Goal: Entertainment & Leisure: Consume media (video, audio)

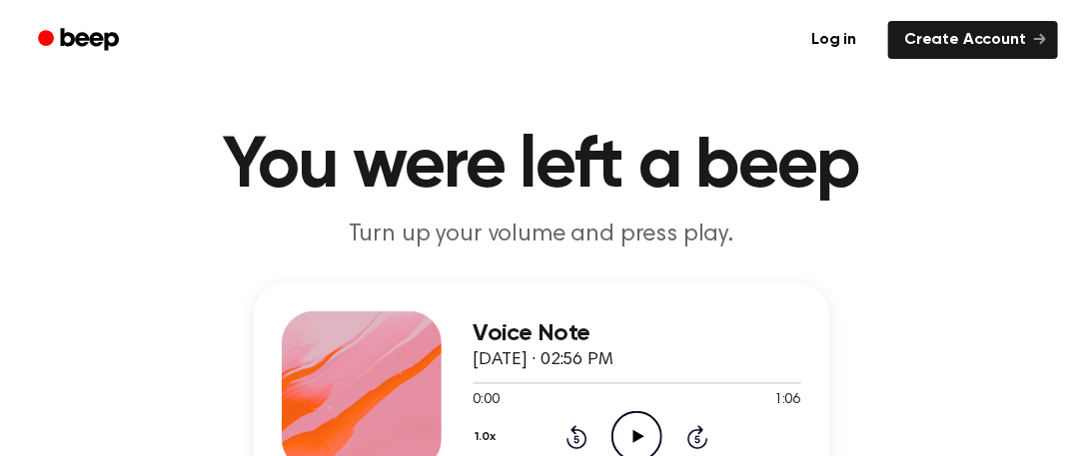
scroll to position [117, 0]
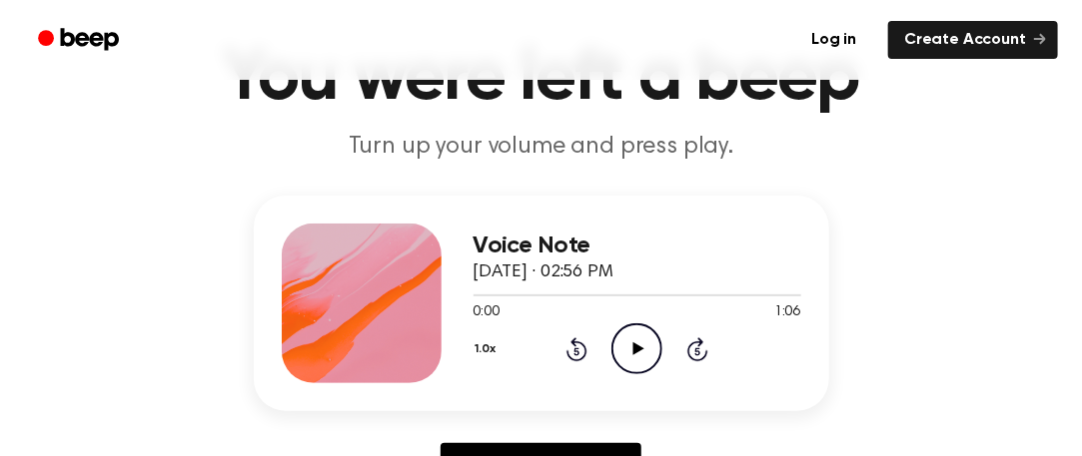
click at [627, 368] on icon "Play Audio" at bounding box center [636, 349] width 51 height 51
click at [639, 344] on icon at bounding box center [636, 349] width 9 height 13
click at [473, 292] on div at bounding box center [637, 295] width 328 height 16
click at [631, 351] on icon "Play Audio" at bounding box center [636, 349] width 51 height 51
click at [775, 295] on div at bounding box center [637, 296] width 328 height 2
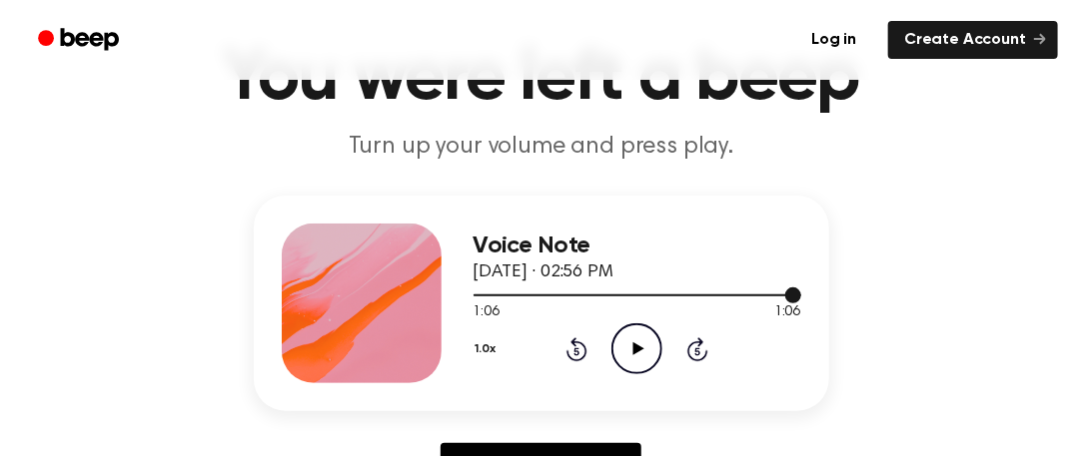
click at [473, 295] on div at bounding box center [637, 296] width 328 height 2
click at [636, 364] on icon "Play Audio" at bounding box center [636, 349] width 51 height 51
click at [636, 364] on icon "Pause Audio" at bounding box center [636, 349] width 51 height 51
click at [479, 291] on span at bounding box center [486, 296] width 16 height 16
click at [631, 339] on icon "Play Audio" at bounding box center [636, 349] width 51 height 51
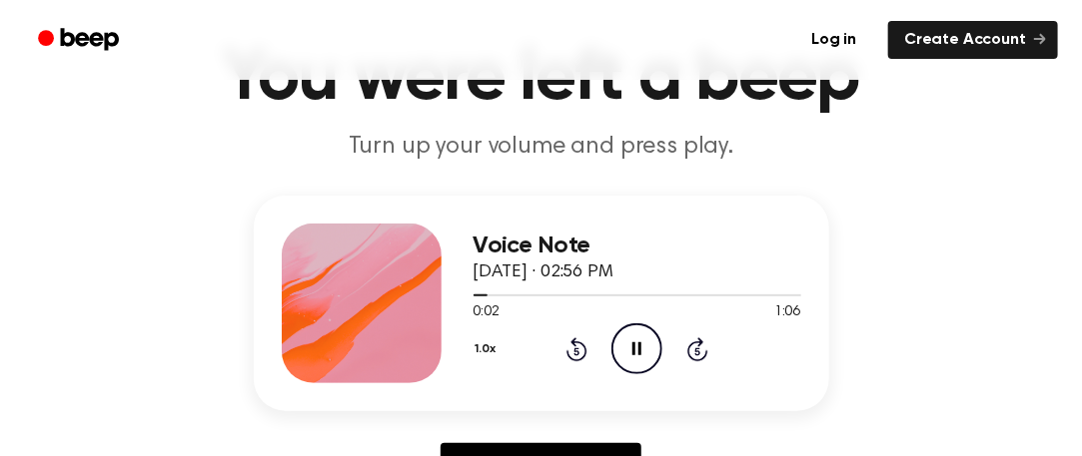
click at [631, 339] on icon "Pause Audio" at bounding box center [636, 349] width 51 height 51
click at [631, 339] on icon "Play Audio" at bounding box center [636, 349] width 51 height 51
click at [631, 339] on icon "Pause Audio" at bounding box center [636, 349] width 51 height 51
click at [631, 339] on icon "Play Audio" at bounding box center [636, 349] width 51 height 51
click at [631, 339] on icon "Pause Audio" at bounding box center [636, 349] width 51 height 51
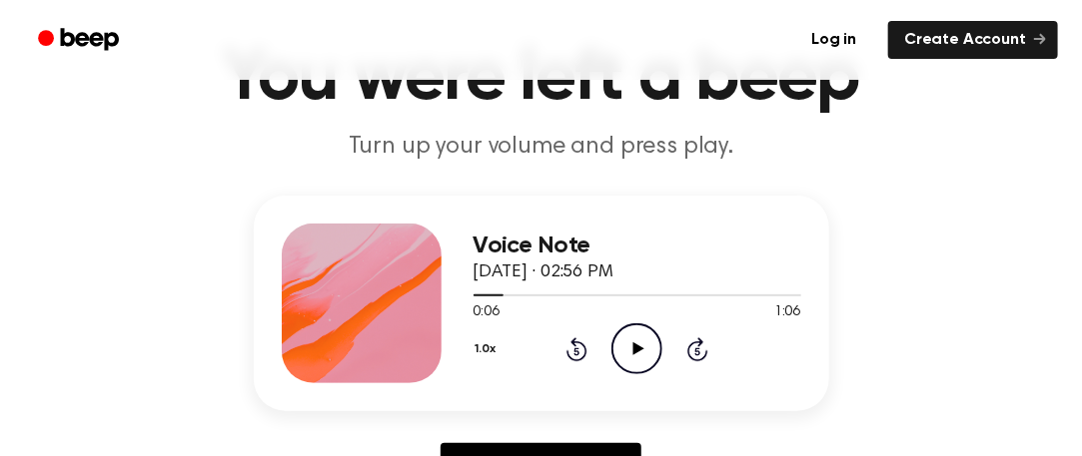
click at [631, 339] on icon "Play Audio" at bounding box center [636, 349] width 51 height 51
click at [631, 339] on icon "Pause Audio" at bounding box center [636, 349] width 51 height 51
click at [475, 289] on div at bounding box center [637, 295] width 328 height 16
click at [647, 360] on icon "Play Audio" at bounding box center [636, 349] width 51 height 51
click at [647, 360] on icon "Pause Audio" at bounding box center [636, 349] width 51 height 51
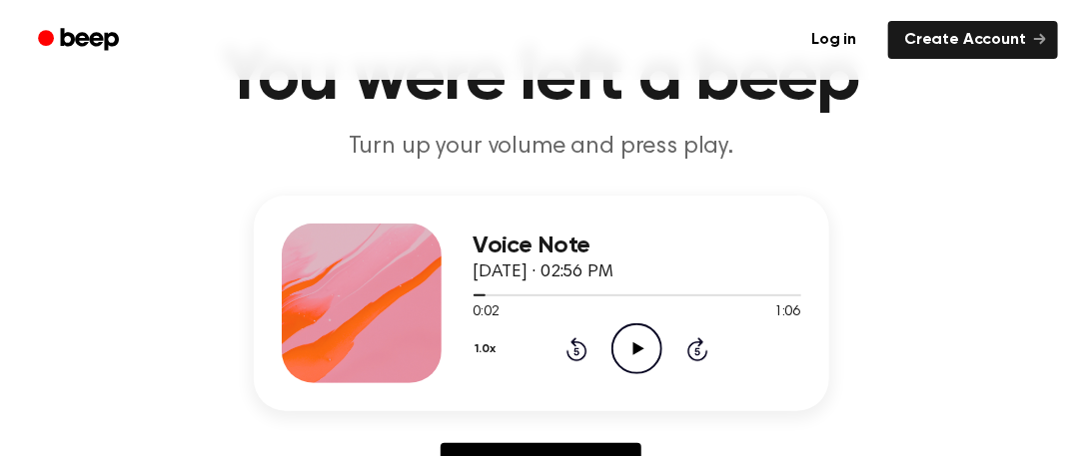
click at [633, 325] on circle at bounding box center [636, 349] width 49 height 49
click at [473, 299] on div at bounding box center [637, 295] width 328 height 16
click at [641, 348] on icon "Pause Audio" at bounding box center [636, 349] width 51 height 51
click at [639, 344] on icon "Play Audio" at bounding box center [636, 349] width 51 height 51
click at [639, 344] on icon at bounding box center [636, 349] width 9 height 13
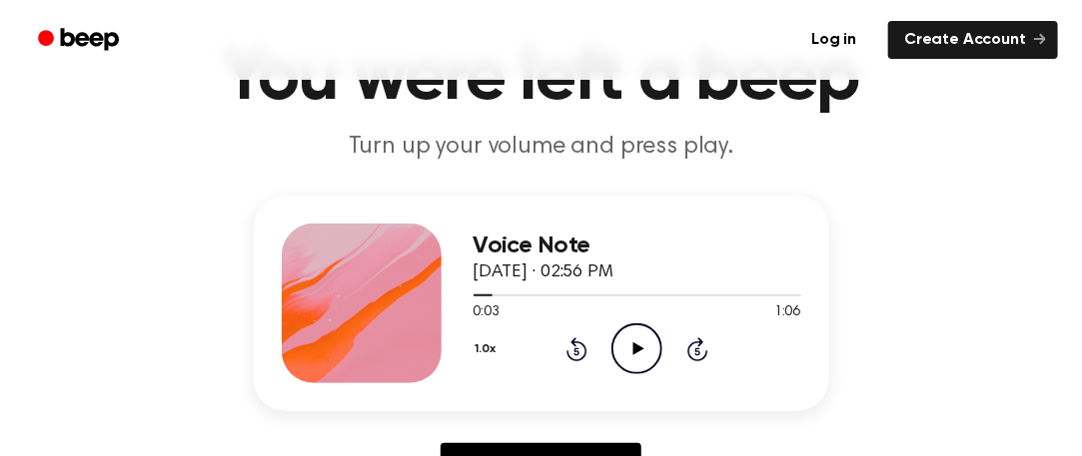
click at [641, 359] on icon "Play Audio" at bounding box center [636, 349] width 51 height 51
click at [641, 359] on icon "Pause Audio" at bounding box center [636, 349] width 51 height 51
click at [641, 360] on icon "Play Audio" at bounding box center [636, 349] width 51 height 51
click at [641, 360] on icon "Pause Audio" at bounding box center [636, 349] width 51 height 51
click at [641, 360] on icon "Play Audio" at bounding box center [636, 349] width 51 height 51
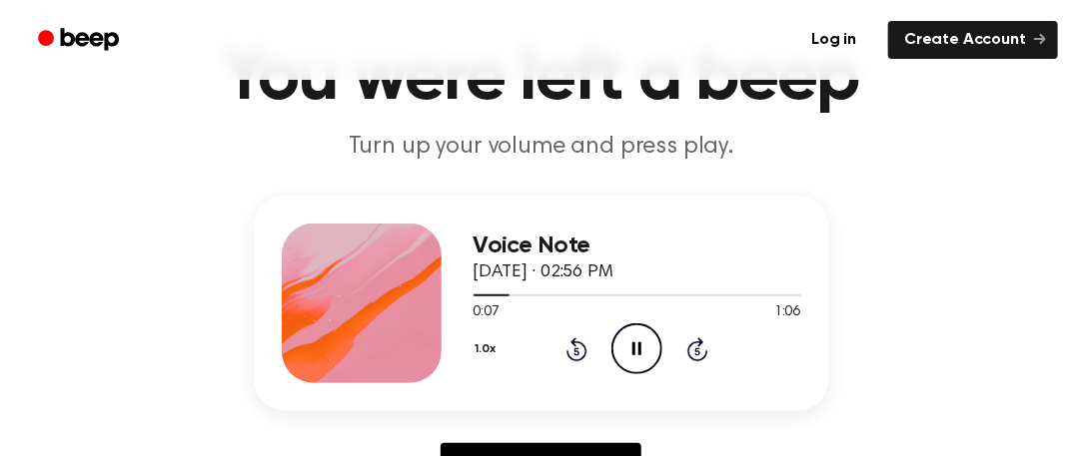
click at [641, 360] on icon "Pause Audio" at bounding box center [636, 349] width 51 height 51
click at [641, 360] on icon "Play Audio" at bounding box center [636, 349] width 51 height 51
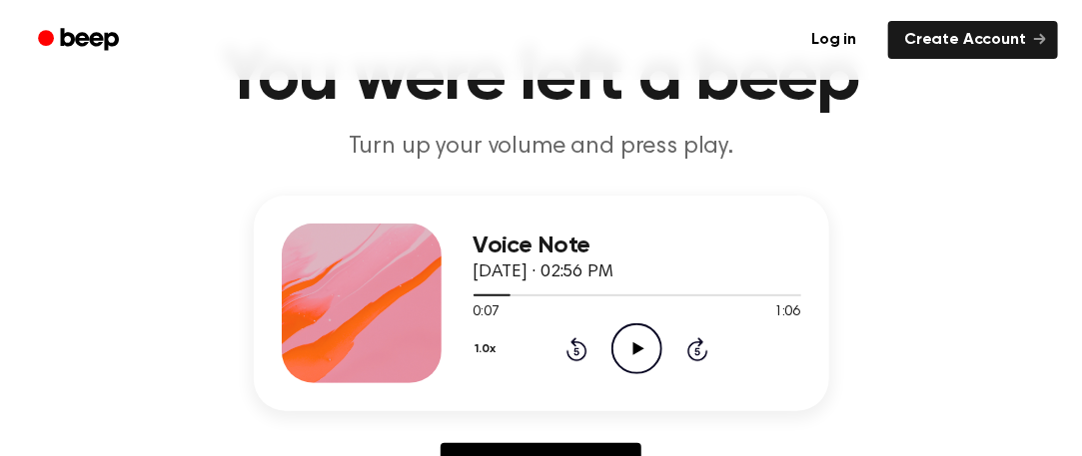
click at [641, 360] on icon "Play Audio" at bounding box center [636, 349] width 51 height 51
click at [641, 360] on icon "Pause Audio" at bounding box center [636, 349] width 51 height 51
click at [641, 360] on icon "Play Audio" at bounding box center [636, 349] width 51 height 51
click at [641, 360] on icon "Pause Audio" at bounding box center [636, 349] width 51 height 51
click at [474, 300] on div at bounding box center [637, 295] width 328 height 16
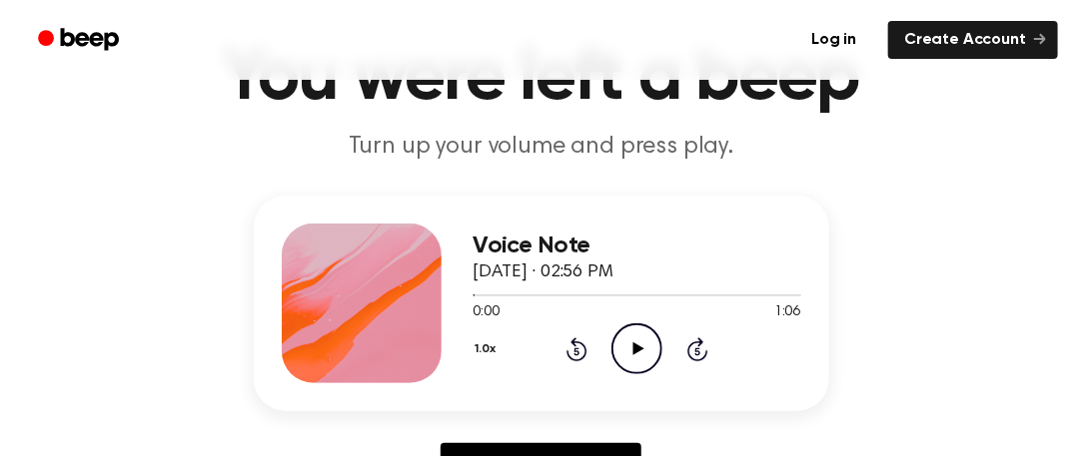
click at [624, 352] on icon "Play Audio" at bounding box center [636, 349] width 51 height 51
click at [624, 352] on icon "Pause Audio" at bounding box center [636, 349] width 51 height 51
click at [624, 352] on icon "Play Audio" at bounding box center [636, 349] width 51 height 51
click at [624, 353] on icon "Pause Audio" at bounding box center [636, 349] width 51 height 51
click at [624, 353] on icon "Play Audio" at bounding box center [636, 349] width 51 height 51
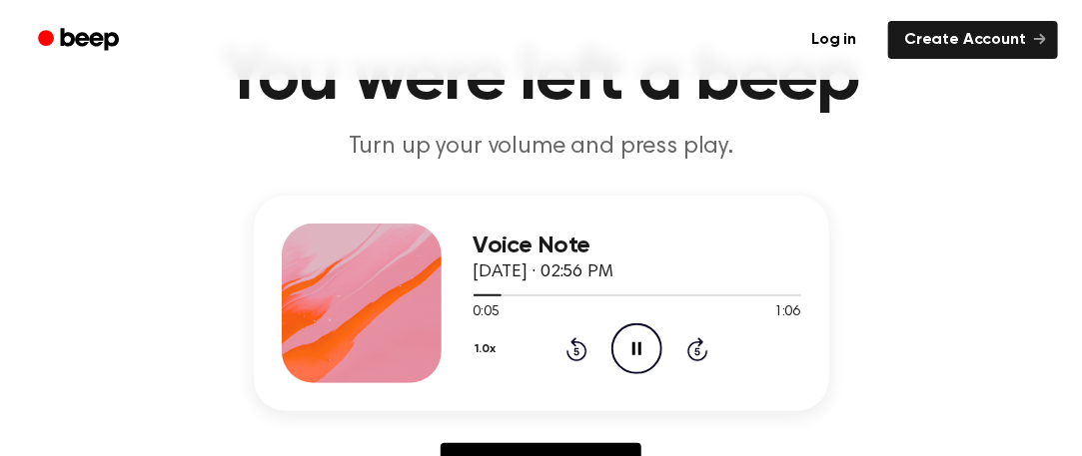
click at [624, 353] on icon "Pause Audio" at bounding box center [636, 349] width 51 height 51
click at [624, 353] on icon "Play Audio" at bounding box center [636, 349] width 51 height 51
click at [624, 353] on icon "Pause Audio" at bounding box center [636, 349] width 51 height 51
click at [622, 352] on icon "Play Audio" at bounding box center [636, 349] width 51 height 51
click at [622, 352] on icon "Pause Audio" at bounding box center [636, 349] width 51 height 51
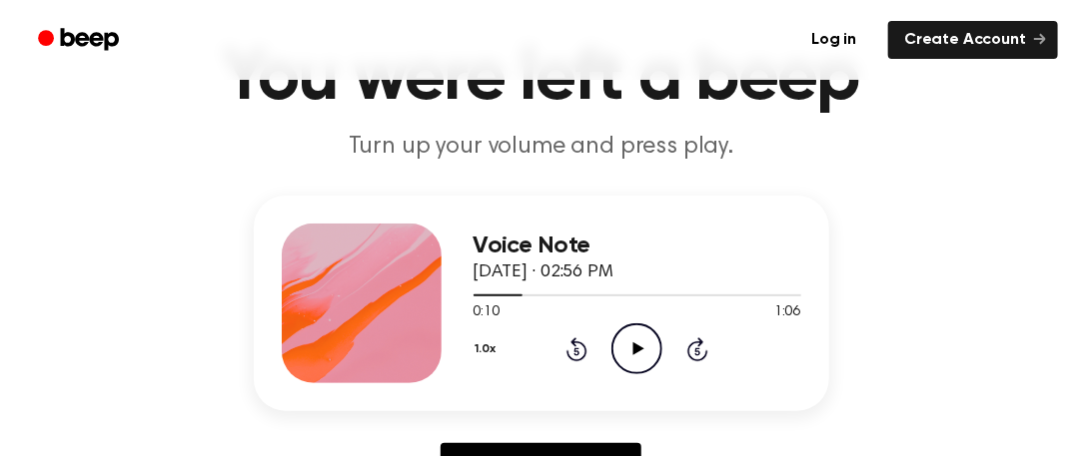
click at [622, 352] on icon "Play Audio" at bounding box center [636, 349] width 51 height 51
click at [623, 352] on icon "Pause Audio" at bounding box center [636, 349] width 51 height 51
click at [623, 352] on icon "Play Audio" at bounding box center [636, 349] width 51 height 51
click at [623, 352] on icon "Pause Audio" at bounding box center [636, 349] width 51 height 51
click at [623, 352] on icon "Play Audio" at bounding box center [636, 349] width 51 height 51
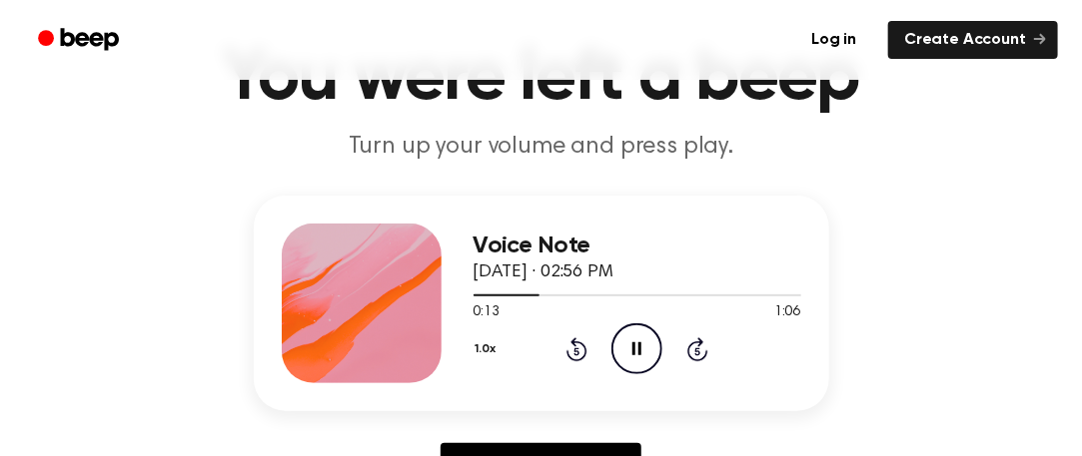
click at [623, 352] on icon "Pause Audio" at bounding box center [636, 349] width 51 height 51
click at [623, 352] on icon "Play Audio" at bounding box center [636, 349] width 51 height 51
click at [623, 352] on icon "Pause Audio" at bounding box center [636, 349] width 51 height 51
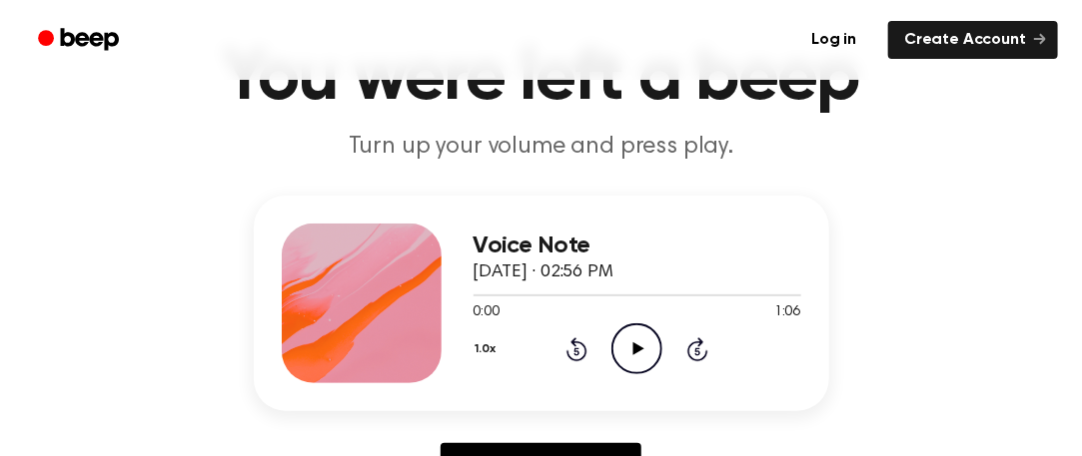
click at [629, 366] on icon "Play Audio" at bounding box center [636, 349] width 51 height 51
click at [475, 290] on div at bounding box center [637, 295] width 328 height 16
click at [475, 290] on span at bounding box center [472, 296] width 16 height 16
click at [475, 289] on span at bounding box center [472, 296] width 16 height 16
click at [475, 289] on span at bounding box center [470, 296] width 16 height 16
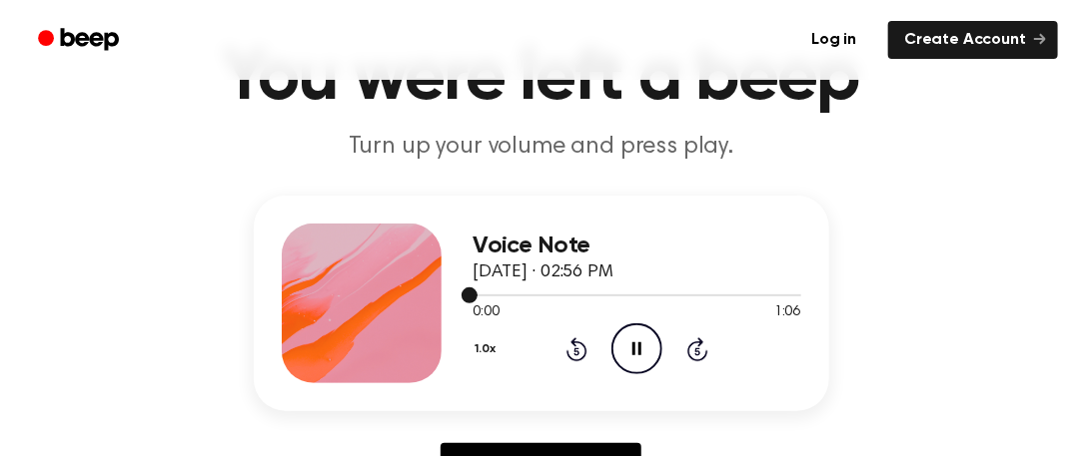
click at [475, 289] on span at bounding box center [469, 296] width 16 height 16
click at [475, 289] on div at bounding box center [637, 295] width 328 height 16
click at [475, 289] on span at bounding box center [473, 296] width 16 height 16
click at [700, 347] on icon "Skip 5 seconds" at bounding box center [697, 350] width 22 height 26
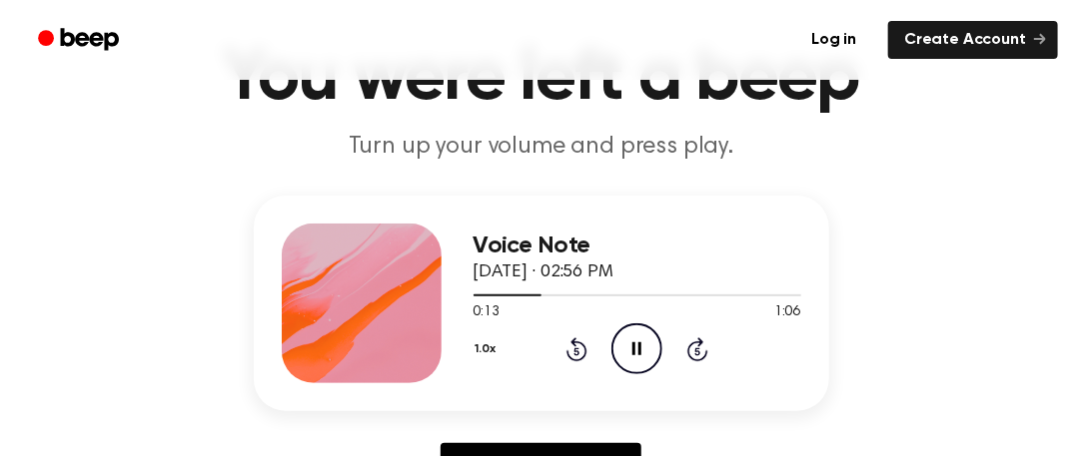
click at [700, 347] on icon "Skip 5 seconds" at bounding box center [697, 350] width 22 height 26
click at [700, 348] on icon "Skip 5 seconds" at bounding box center [697, 350] width 22 height 26
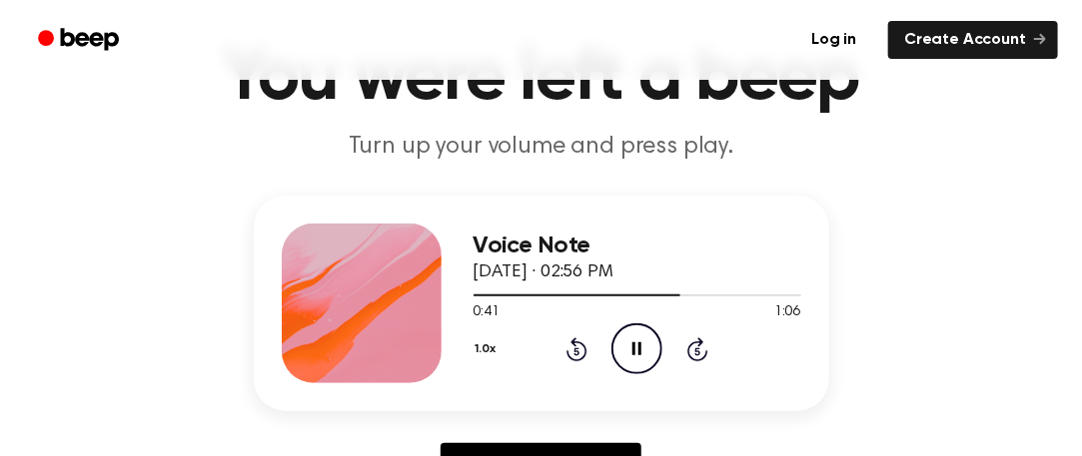
click at [700, 348] on icon "Skip 5 seconds" at bounding box center [697, 350] width 22 height 26
click at [584, 355] on icon at bounding box center [576, 350] width 21 height 24
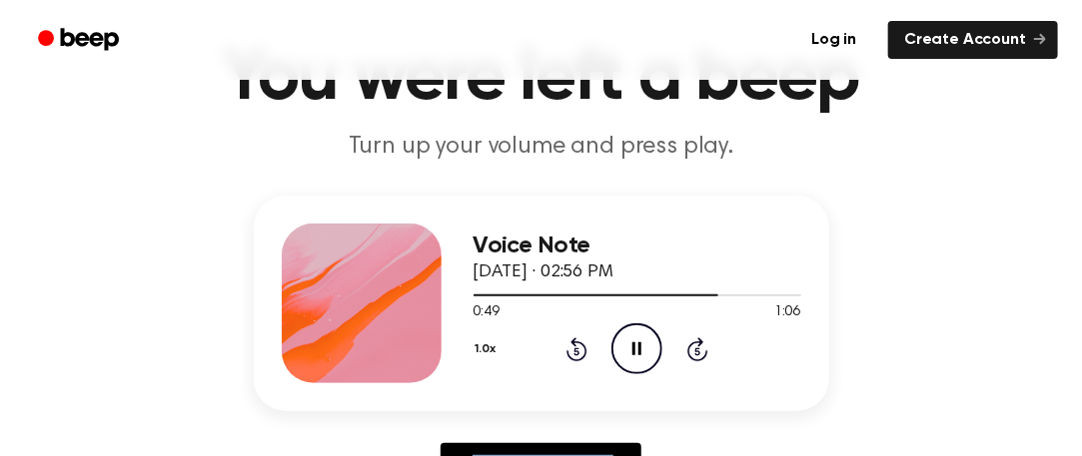
click at [584, 355] on icon at bounding box center [576, 350] width 21 height 24
click at [584, 356] on icon at bounding box center [576, 350] width 21 height 24
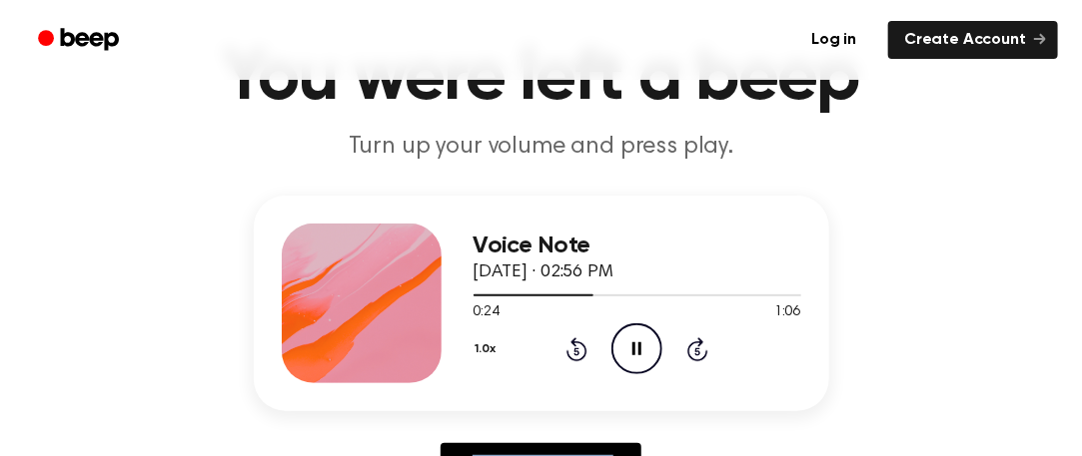
click at [584, 356] on icon at bounding box center [576, 350] width 21 height 24
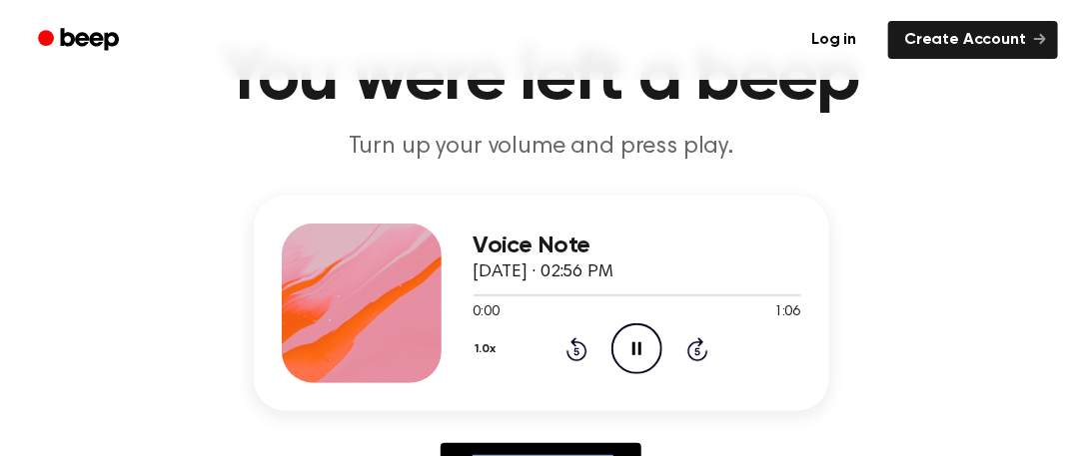
click at [584, 356] on icon at bounding box center [576, 350] width 21 height 24
click at [622, 340] on icon "Pause Audio" at bounding box center [636, 349] width 51 height 51
click at [476, 297] on div at bounding box center [637, 295] width 328 height 16
click at [618, 336] on icon "Play Audio" at bounding box center [636, 349] width 51 height 51
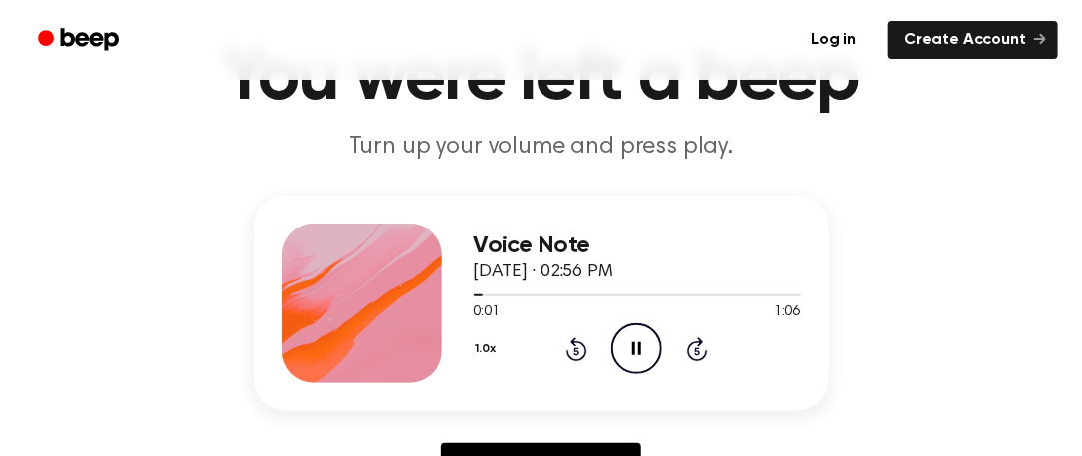
click at [618, 336] on icon "Pause Audio" at bounding box center [636, 349] width 51 height 51
click at [479, 288] on span at bounding box center [476, 296] width 16 height 16
click at [625, 352] on icon "Play Audio" at bounding box center [636, 349] width 51 height 51
click at [625, 352] on icon "Pause Audio" at bounding box center [636, 349] width 51 height 51
click at [625, 352] on icon "Play Audio" at bounding box center [636, 349] width 51 height 51
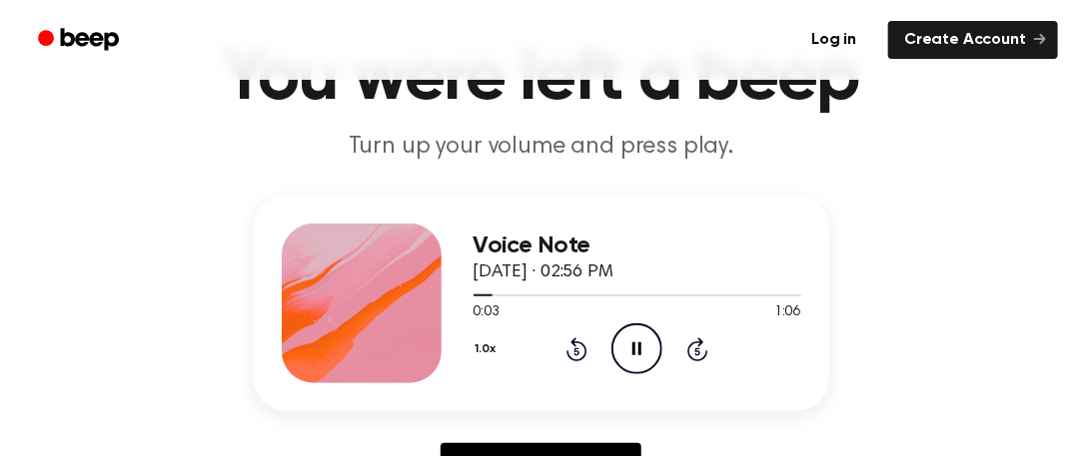
click at [625, 353] on icon "Pause Audio" at bounding box center [636, 349] width 51 height 51
click at [625, 353] on icon "Play Audio" at bounding box center [636, 349] width 51 height 51
click at [625, 353] on icon "Pause Audio" at bounding box center [636, 349] width 51 height 51
click at [625, 352] on icon "Play Audio" at bounding box center [636, 349] width 51 height 51
click at [625, 352] on icon "Pause Audio" at bounding box center [636, 349] width 51 height 51
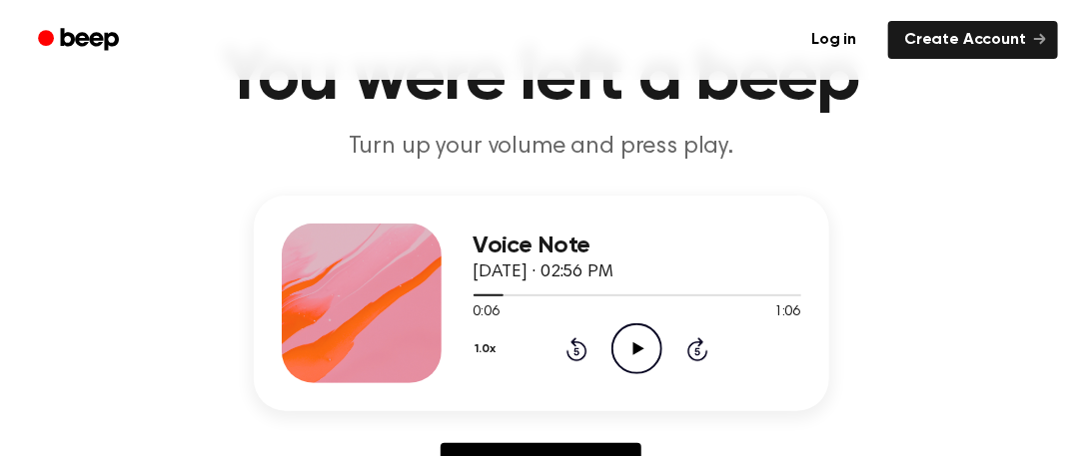
click at [625, 355] on icon "Play Audio" at bounding box center [636, 349] width 51 height 51
click at [625, 355] on icon "Pause Audio" at bounding box center [636, 349] width 51 height 51
click at [625, 355] on icon "Play Audio" at bounding box center [636, 349] width 51 height 51
click at [625, 355] on icon "Pause Audio" at bounding box center [636, 349] width 51 height 51
click at [625, 355] on icon "Play Audio" at bounding box center [636, 349] width 51 height 51
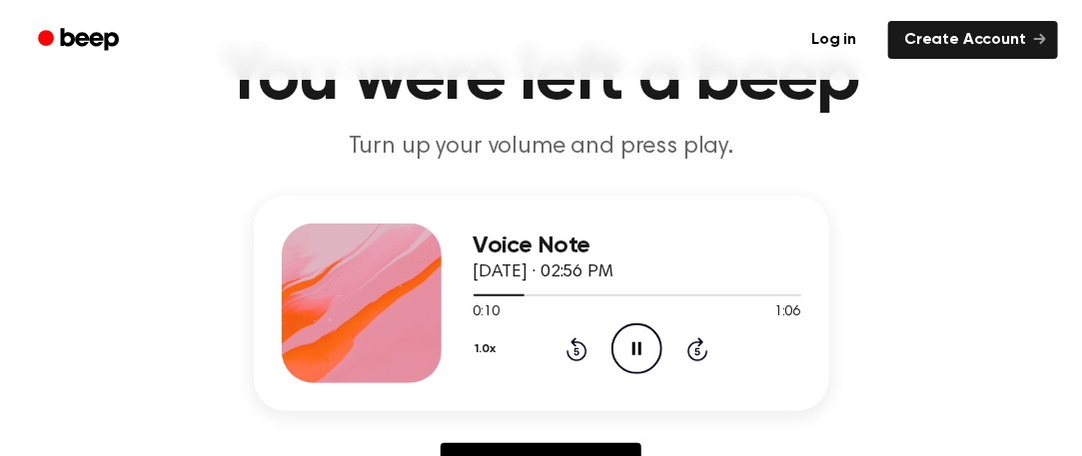
click at [625, 355] on icon "Pause Audio" at bounding box center [636, 349] width 51 height 51
click at [625, 355] on icon "Play Audio" at bounding box center [636, 349] width 51 height 51
click at [517, 291] on div at bounding box center [637, 295] width 328 height 16
click at [648, 363] on icon "Pause Audio" at bounding box center [636, 349] width 51 height 51
click at [648, 363] on icon "Play Audio" at bounding box center [636, 349] width 51 height 51
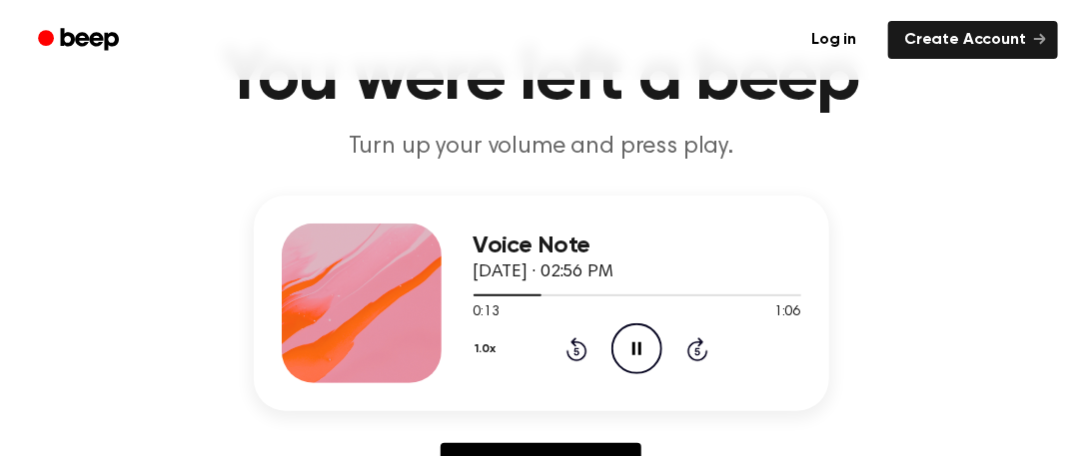
click at [648, 363] on icon "Pause Audio" at bounding box center [636, 349] width 51 height 51
click at [648, 363] on icon "Play Audio" at bounding box center [636, 349] width 51 height 51
click at [648, 363] on icon "Pause Audio" at bounding box center [636, 349] width 51 height 51
click at [648, 363] on icon "Play Audio" at bounding box center [636, 349] width 51 height 51
click at [648, 363] on icon "Pause Audio" at bounding box center [636, 349] width 51 height 51
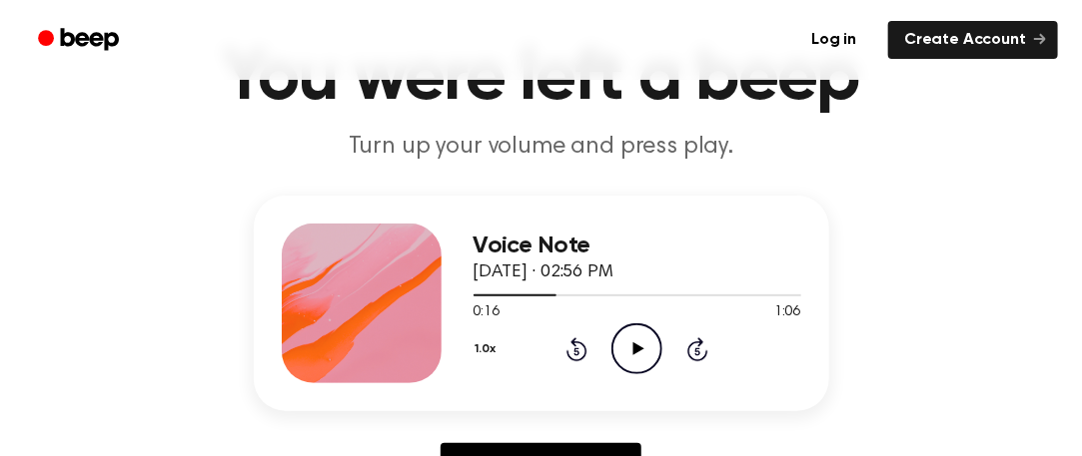
click at [648, 363] on icon "Play Audio" at bounding box center [636, 349] width 51 height 51
click at [657, 330] on icon "Pause Audio" at bounding box center [636, 349] width 51 height 51
click at [657, 330] on icon "Play Audio" at bounding box center [636, 349] width 51 height 51
click at [657, 330] on icon "Pause Audio" at bounding box center [636, 349] width 51 height 51
click at [657, 330] on icon "Play Audio" at bounding box center [636, 349] width 51 height 51
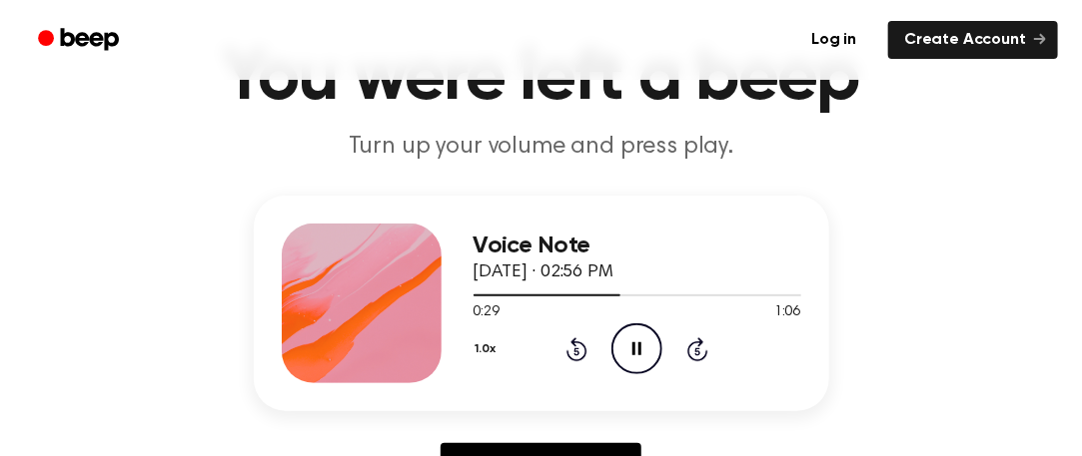
click at [656, 333] on circle at bounding box center [636, 349] width 49 height 49
click at [656, 334] on circle at bounding box center [636, 349] width 49 height 49
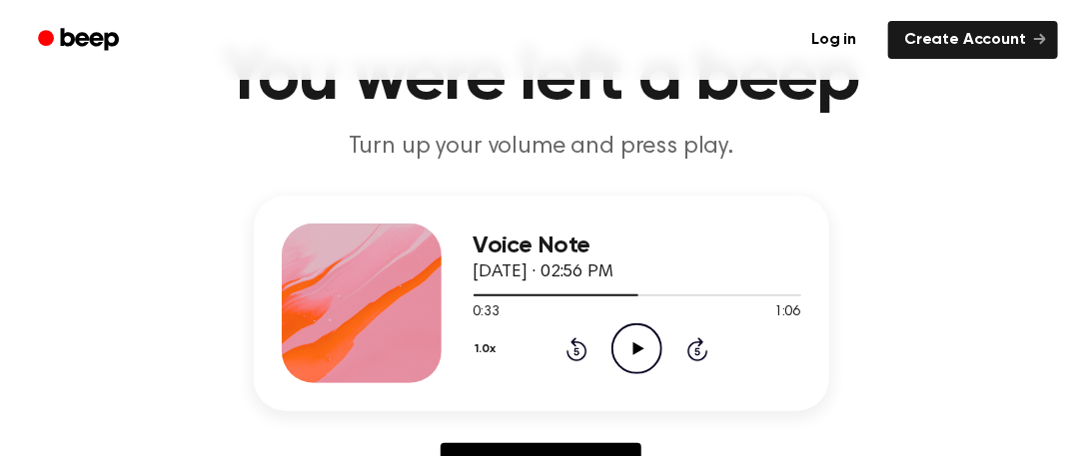
click at [656, 334] on circle at bounding box center [636, 349] width 49 height 49
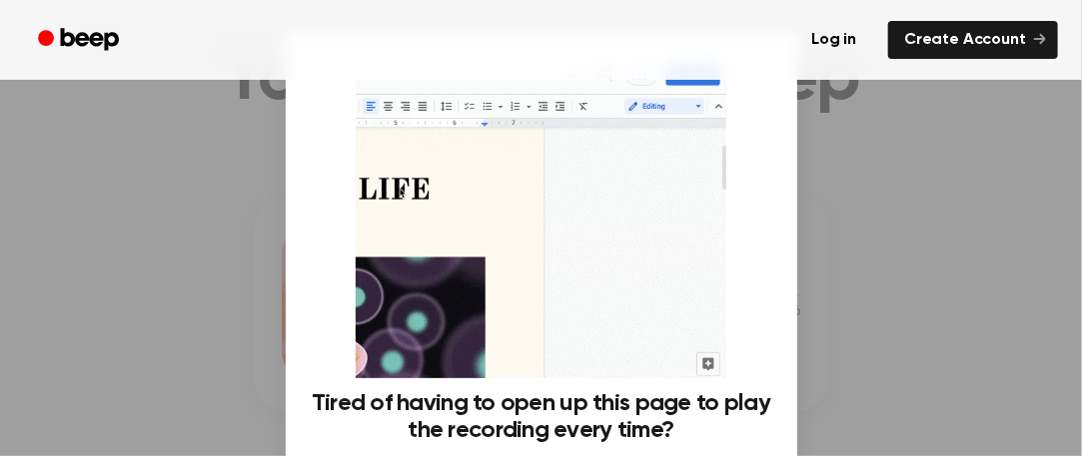
scroll to position [217, 0]
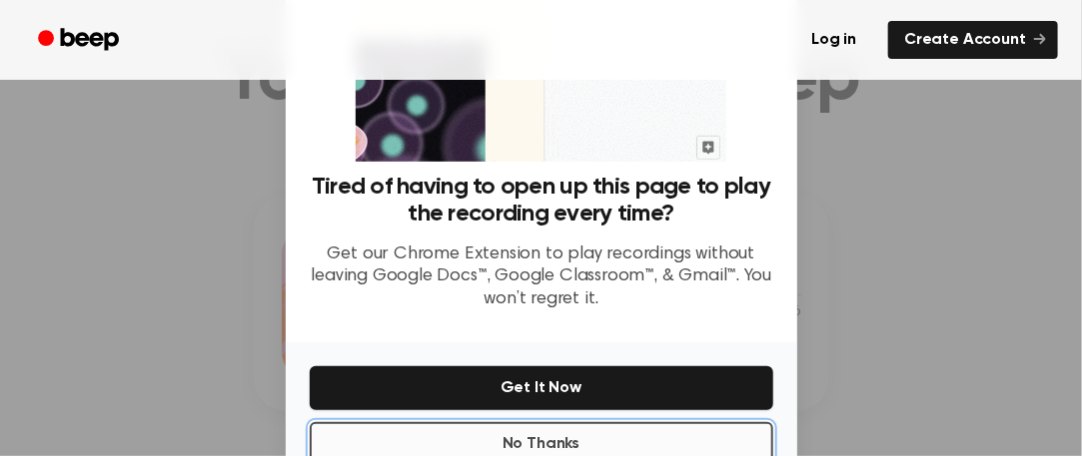
click at [468, 439] on button "No Thanks" at bounding box center [541, 444] width 463 height 44
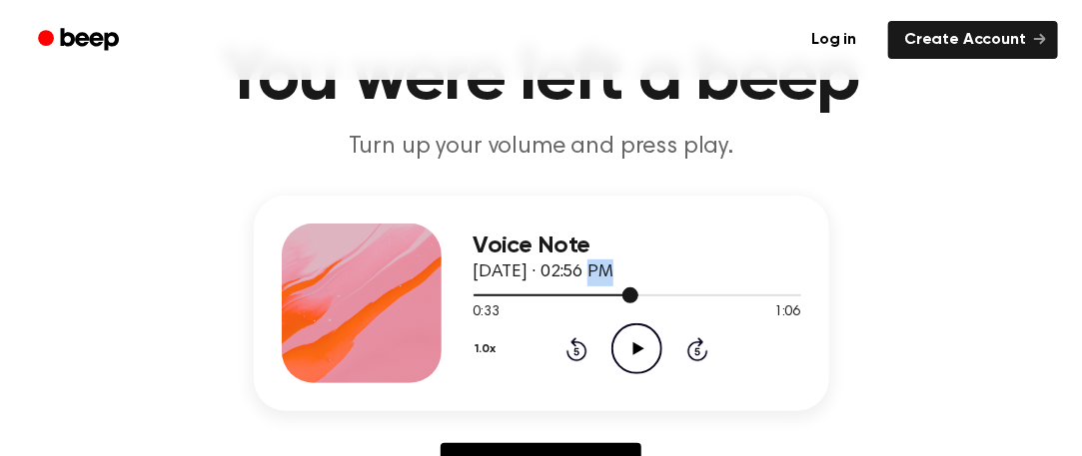
click at [595, 299] on div at bounding box center [637, 295] width 328 height 16
click at [624, 334] on icon "Play Audio" at bounding box center [636, 349] width 51 height 51
click at [624, 335] on icon "Pause Audio" at bounding box center [636, 349] width 51 height 51
click at [625, 334] on icon "Play Audio" at bounding box center [636, 349] width 51 height 51
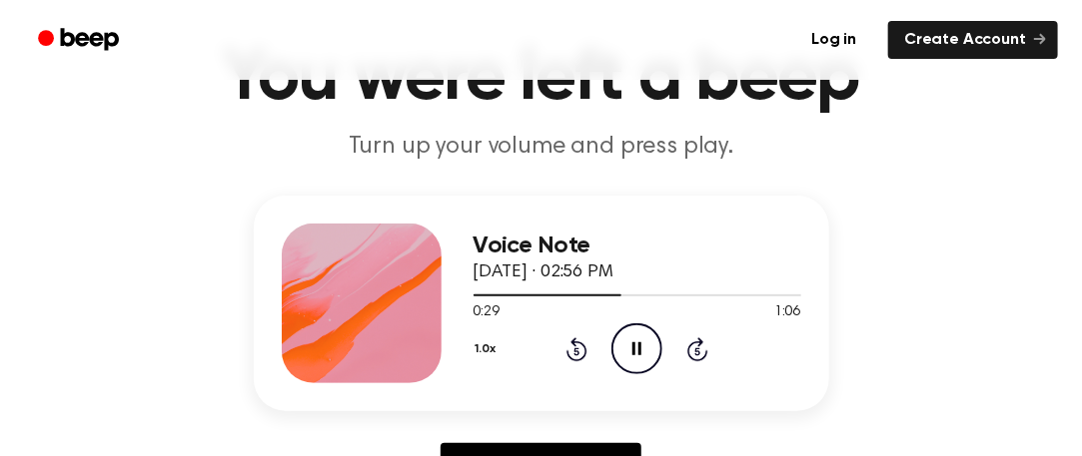
click at [625, 334] on icon "Pause Audio" at bounding box center [636, 349] width 51 height 51
click at [625, 334] on icon "Play Audio" at bounding box center [636, 349] width 51 height 51
click at [627, 345] on icon "Pause Audio" at bounding box center [636, 349] width 51 height 51
click at [627, 345] on icon "Play Audio" at bounding box center [636, 349] width 51 height 51
click at [627, 345] on icon "Pause Audio" at bounding box center [636, 349] width 51 height 51
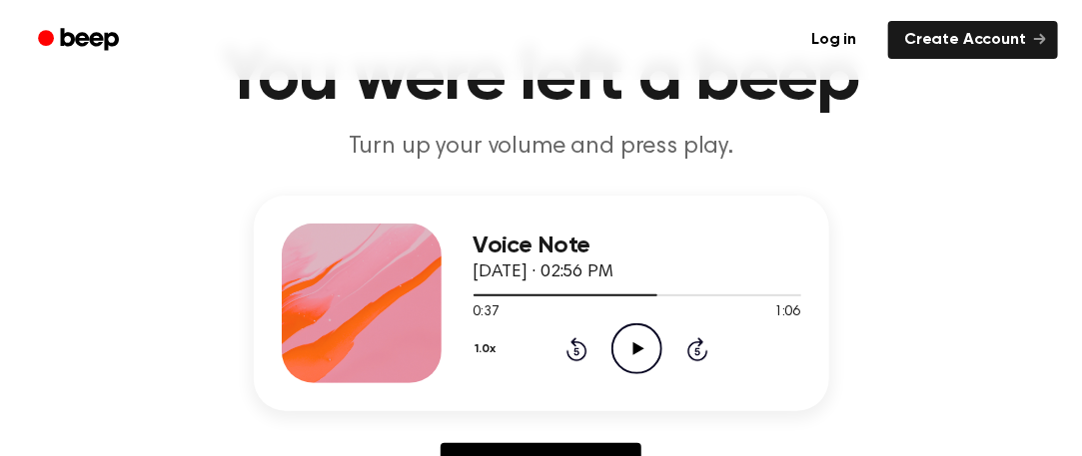
click at [627, 345] on icon "Play Audio" at bounding box center [636, 349] width 51 height 51
click at [627, 345] on icon "Pause Audio" at bounding box center [636, 349] width 51 height 51
